Goal: Obtain resource: Obtain resource

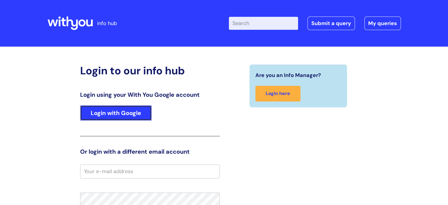
click at [95, 110] on link "Login with Google" at bounding box center [116, 112] width 72 height 15
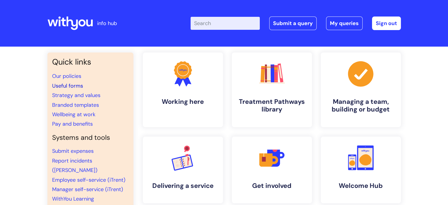
click at [74, 86] on link "Useful forms" at bounding box center [67, 85] width 31 height 7
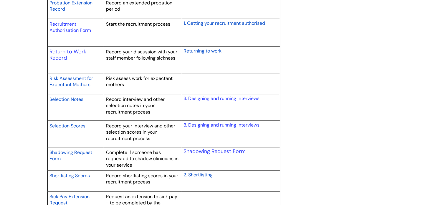
scroll to position [940, 0]
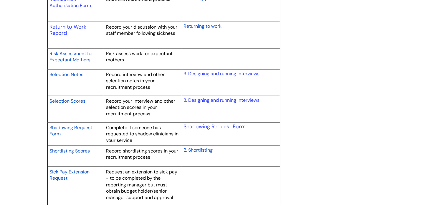
click at [69, 30] on p "Return to Work Record" at bounding box center [75, 30] width 52 height 13
click at [64, 28] on link "Return to Work Record" at bounding box center [67, 30] width 37 height 14
